Goal: Task Accomplishment & Management: Manage account settings

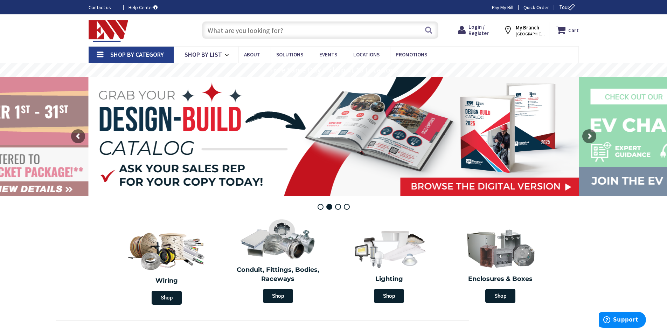
click at [524, 27] on strong "My Branch" at bounding box center [527, 27] width 23 height 7
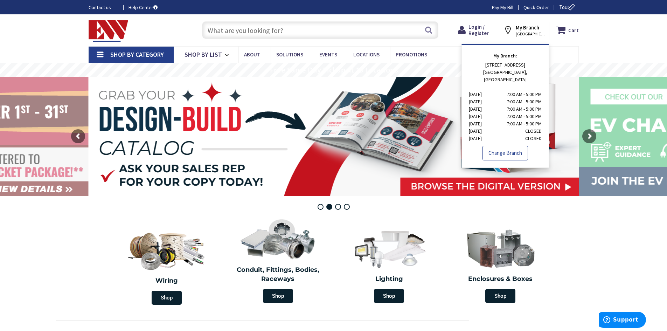
click at [511, 146] on link "Change Branch" at bounding box center [506, 153] width 46 height 15
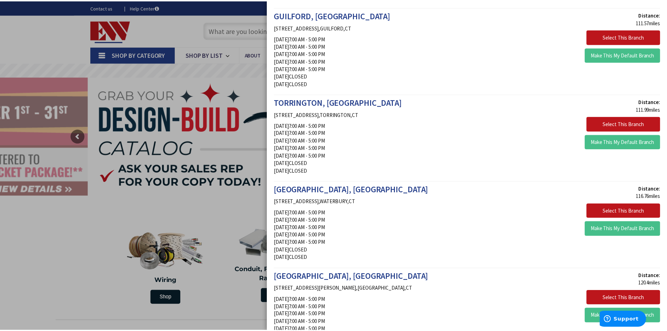
scroll to position [1051, 0]
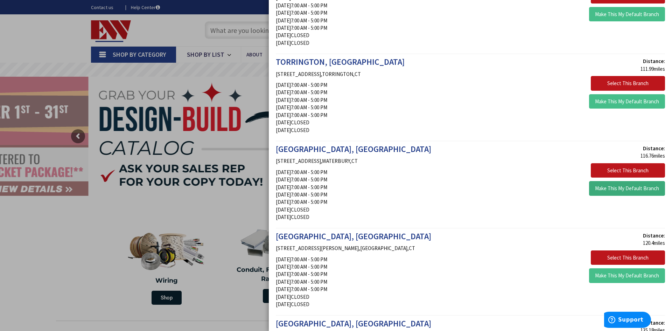
click at [626, 193] on button "Make This My Default Branch" at bounding box center [627, 188] width 76 height 15
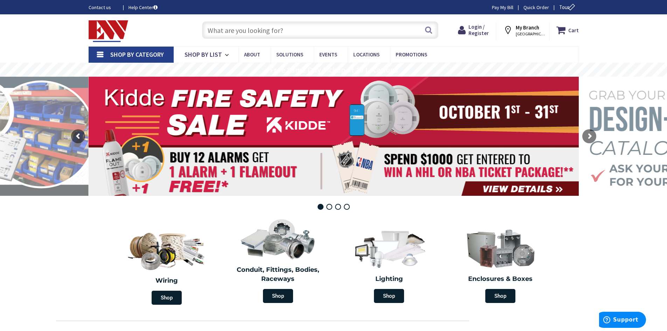
click at [272, 23] on input "text" at bounding box center [320, 30] width 236 height 18
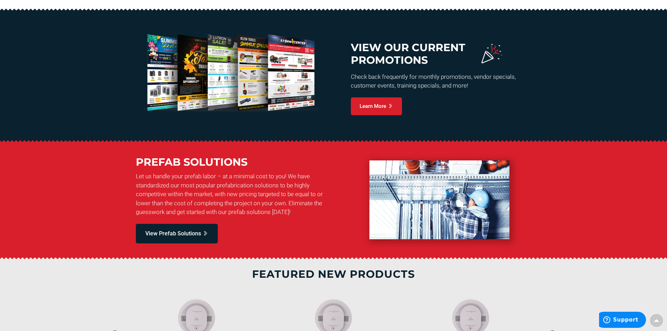
scroll to position [560, 0]
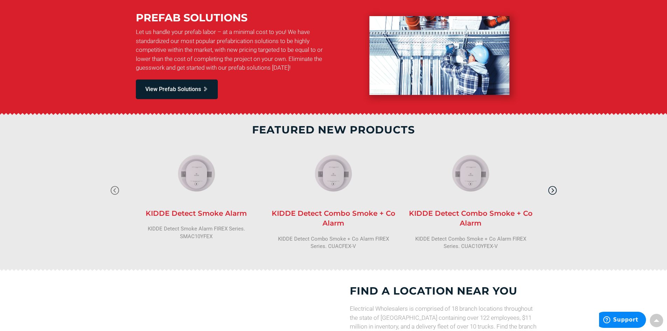
click at [548, 189] on icon "button" at bounding box center [552, 190] width 11 height 11
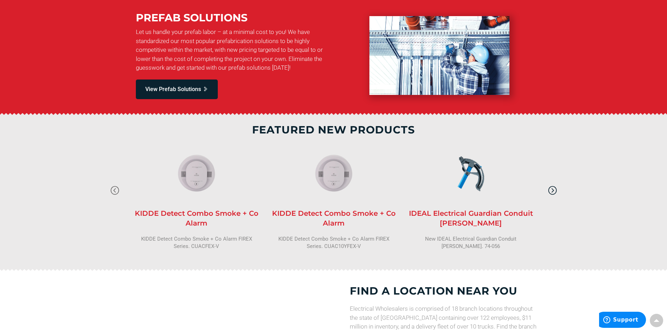
click at [548, 189] on icon "button" at bounding box center [552, 190] width 11 height 11
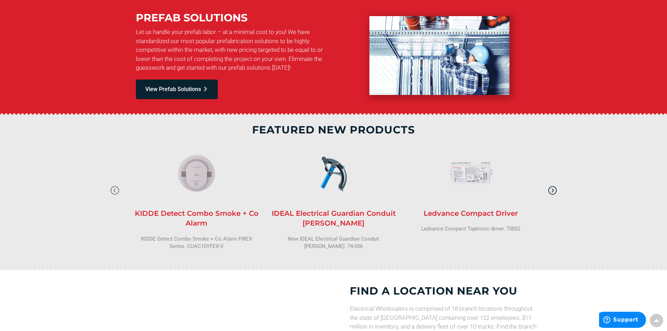
click at [548, 189] on icon "button" at bounding box center [552, 190] width 11 height 11
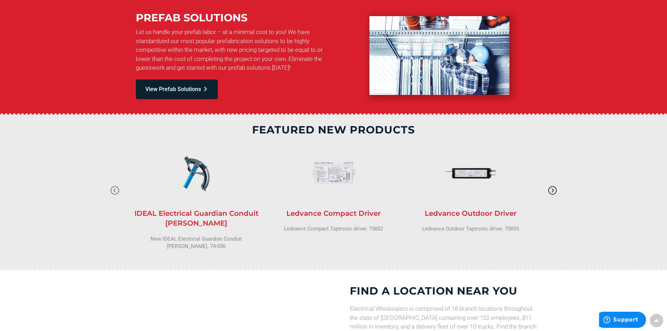
click at [548, 189] on icon "button" at bounding box center [552, 190] width 11 height 11
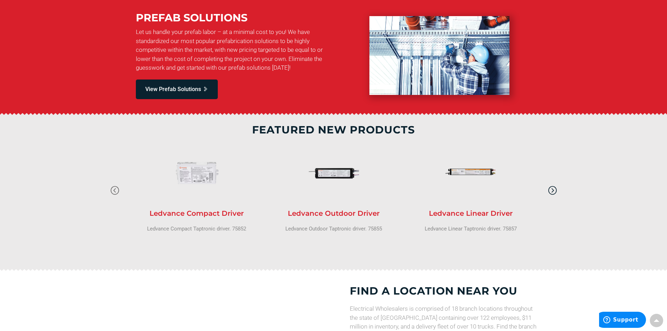
click at [548, 189] on icon "button" at bounding box center [552, 190] width 11 height 11
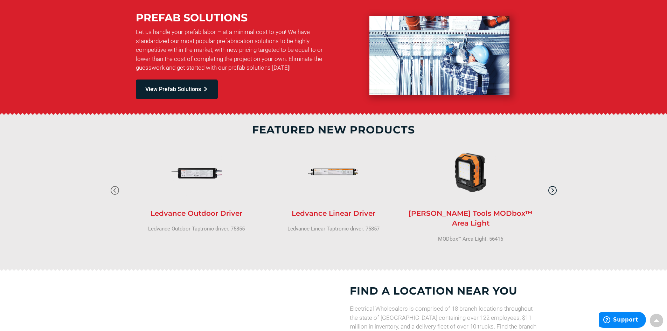
click at [548, 189] on icon "button" at bounding box center [552, 190] width 11 height 11
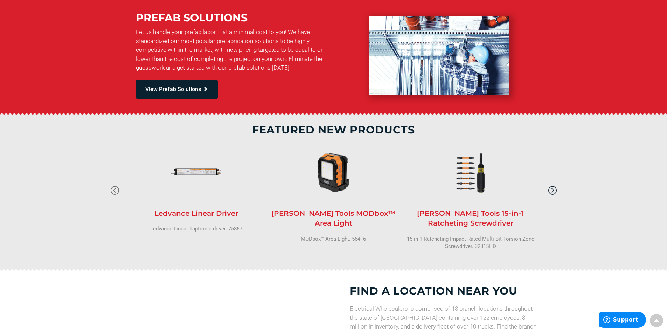
click at [548, 189] on icon "button" at bounding box center [552, 190] width 11 height 11
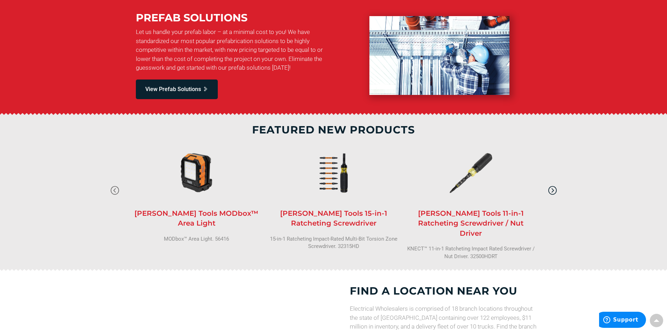
click at [548, 189] on icon "button" at bounding box center [552, 190] width 11 height 11
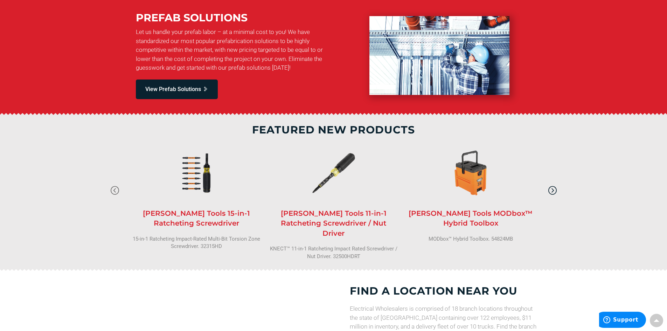
click at [548, 189] on icon "button" at bounding box center [552, 190] width 11 height 11
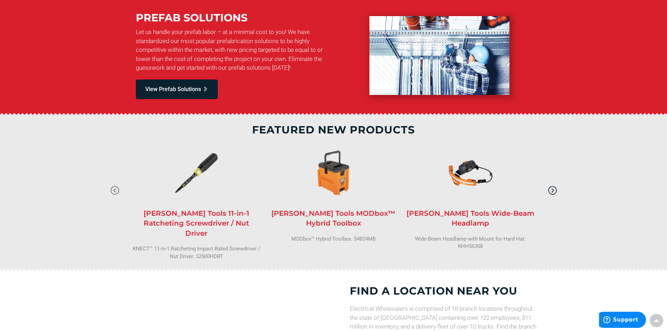
click at [548, 189] on icon "button" at bounding box center [552, 190] width 11 height 11
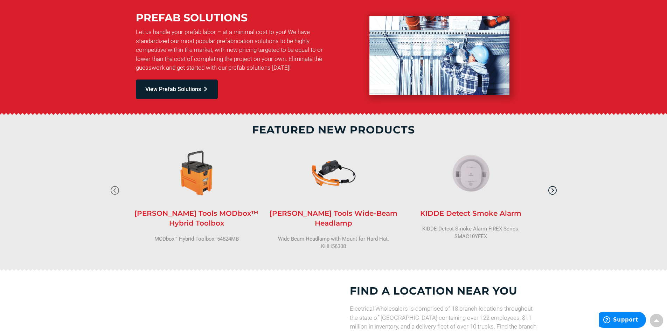
click at [548, 189] on icon "button" at bounding box center [552, 190] width 11 height 11
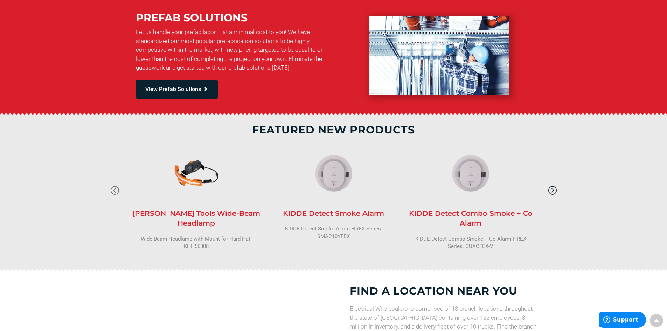
click at [548, 189] on icon "button" at bounding box center [552, 190] width 11 height 11
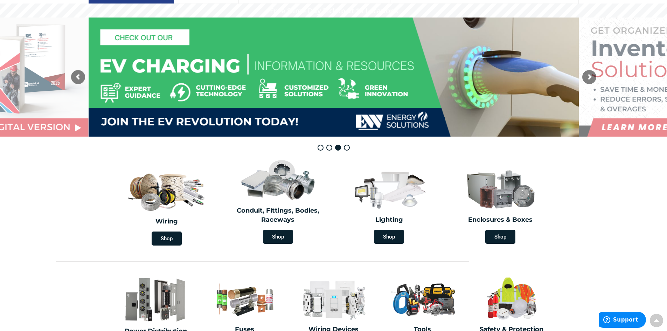
scroll to position [0, 0]
